Goal: Information Seeking & Learning: Learn about a topic

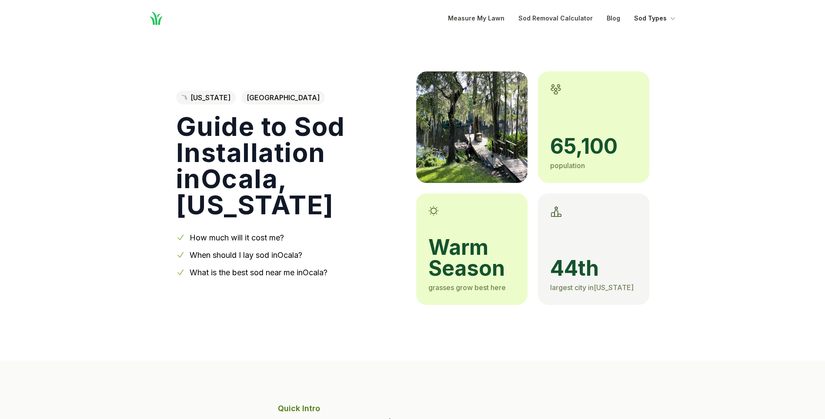
click at [658, 16] on button "Sod Types" at bounding box center [655, 18] width 43 height 10
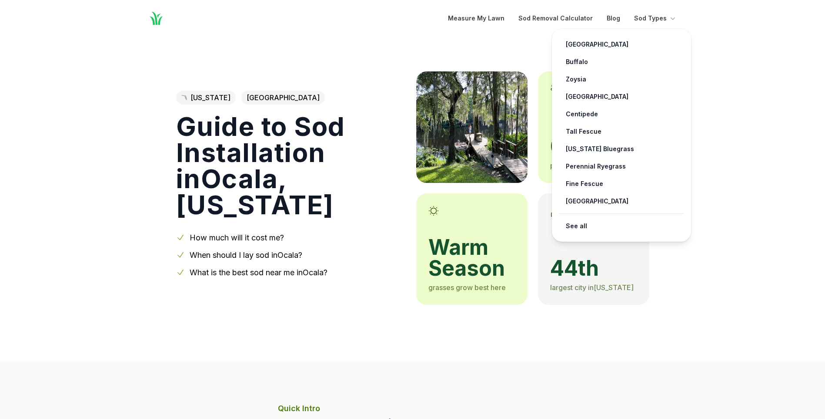
click at [276, 268] on link "What is the best sod near me in [GEOGRAPHIC_DATA] ?" at bounding box center [259, 272] width 138 height 9
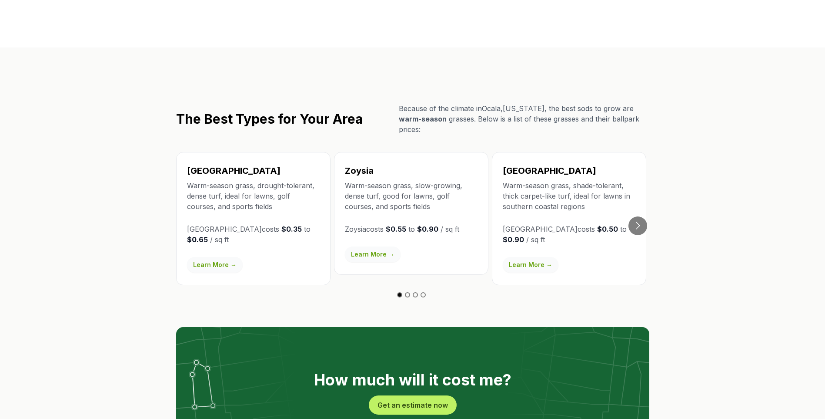
scroll to position [1364, 0]
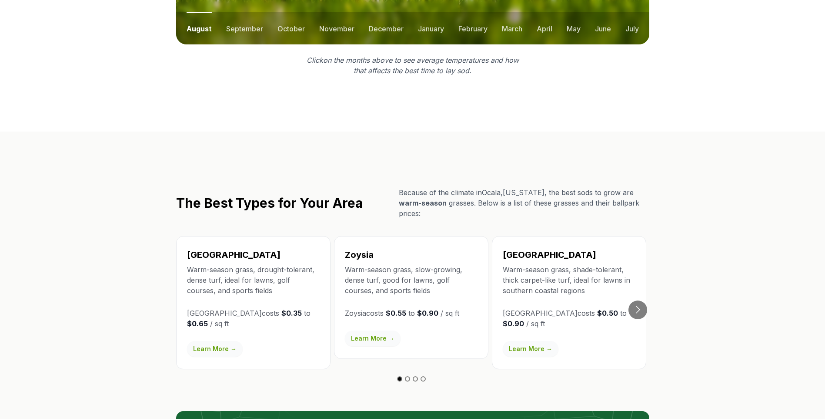
click at [222, 341] on link "Learn More →" at bounding box center [215, 349] width 56 height 16
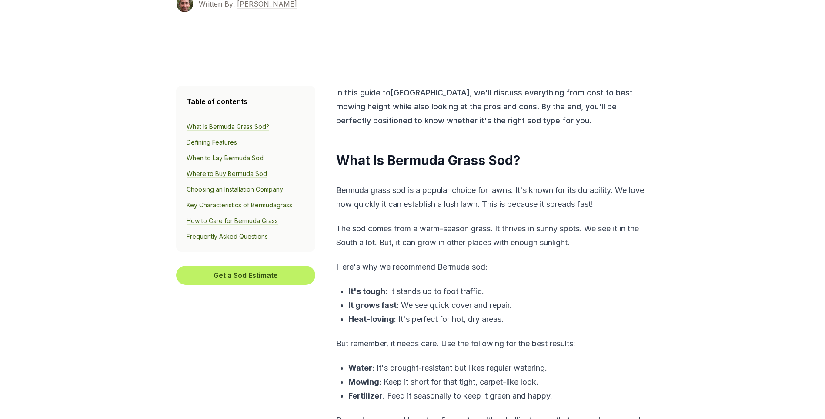
scroll to position [218, 0]
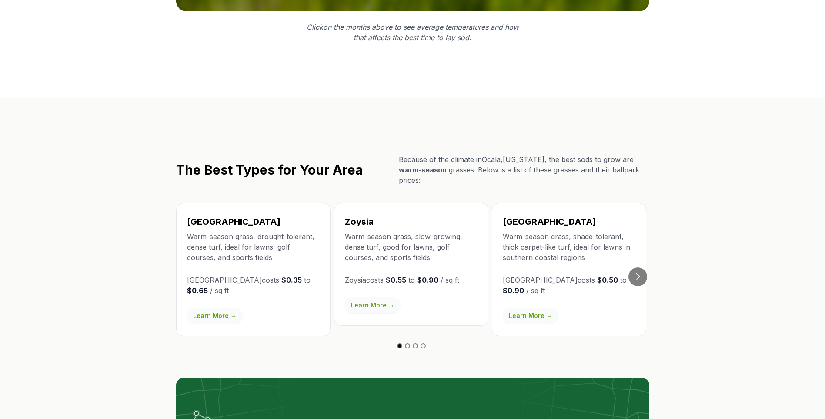
scroll to position [1321, 0]
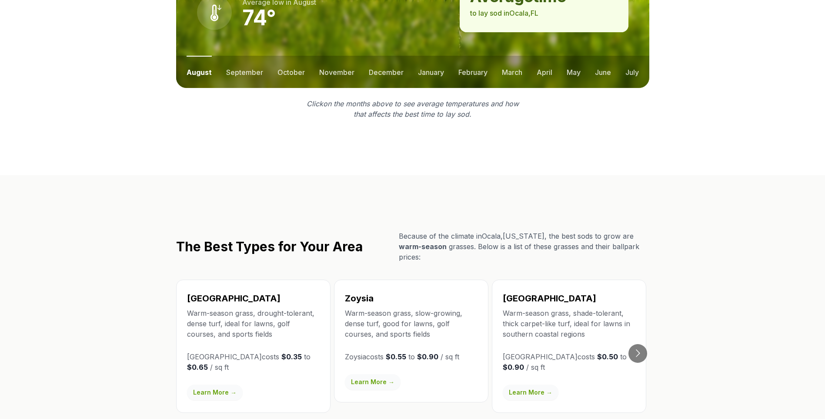
click at [540, 384] on link "Learn More →" at bounding box center [531, 392] width 56 height 16
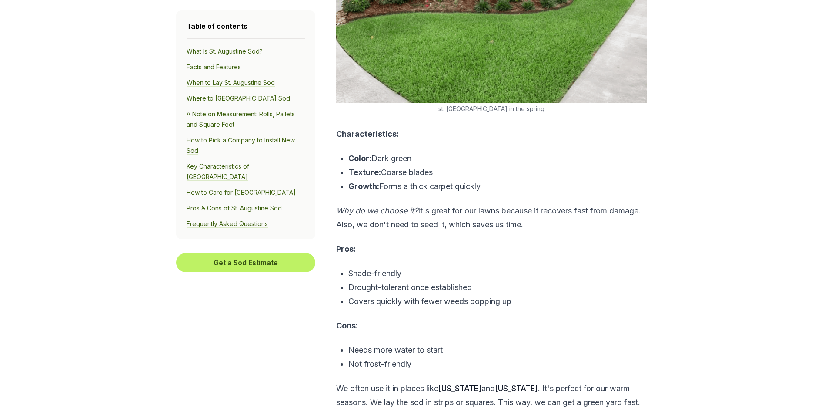
scroll to position [740, 0]
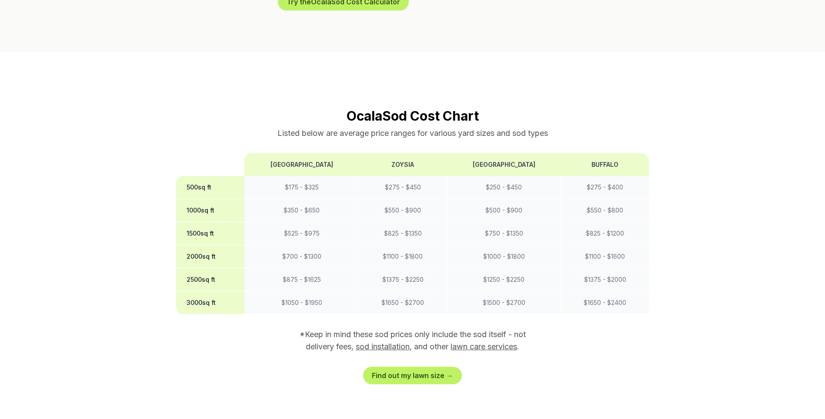
scroll to position [1495, 0]
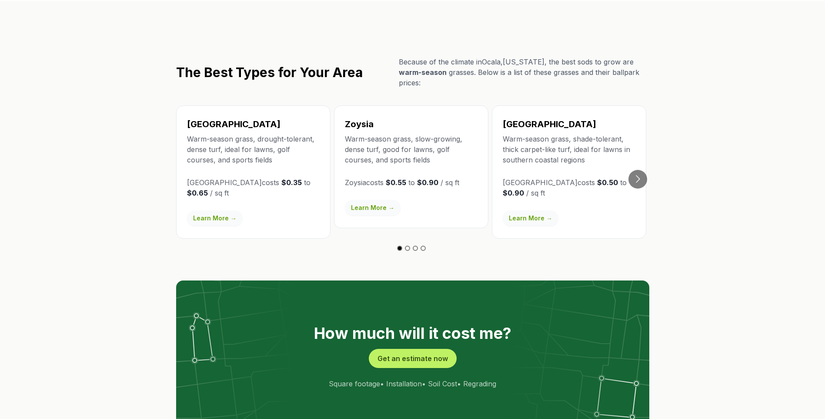
click at [220, 210] on link "Learn More →" at bounding box center [215, 218] width 56 height 16
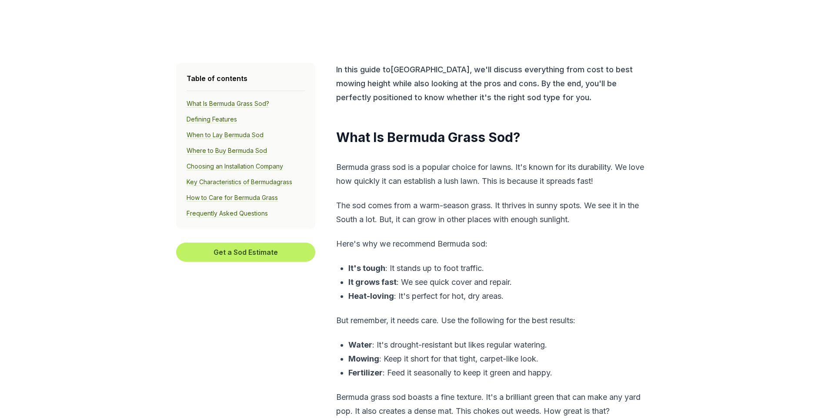
scroll to position [149, 0]
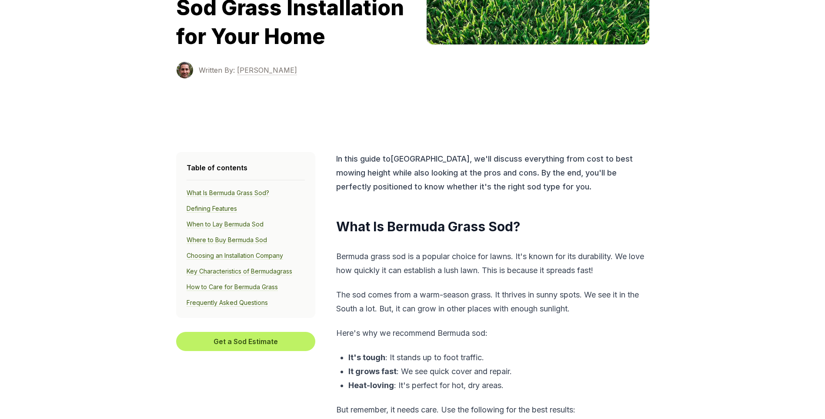
click at [241, 242] on link "Where to Buy Bermuda Sod" at bounding box center [227, 240] width 80 height 8
